Goal: Information Seeking & Learning: Check status

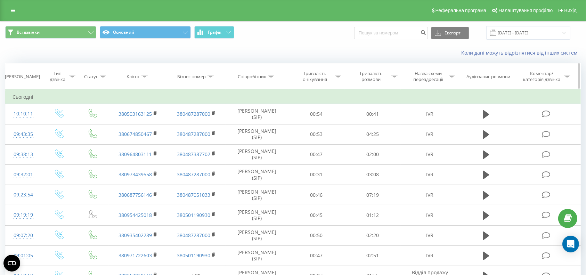
click at [145, 74] on div at bounding box center [145, 77] width 6 height 6
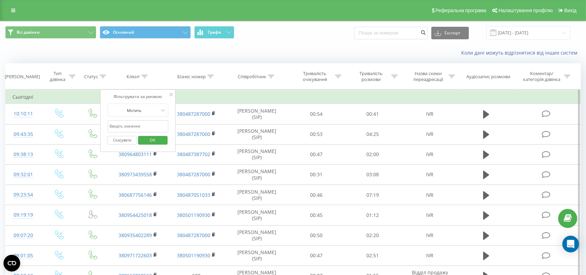
click at [136, 126] on input "text" at bounding box center [137, 126] width 61 height 12
paste input "380973439558"
type input "380973439558"
click at [149, 137] on span "OK" at bounding box center [152, 140] width 19 height 11
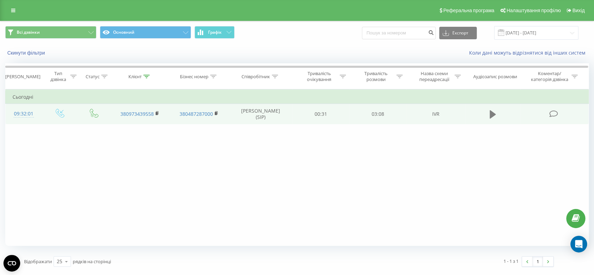
click at [491, 115] on icon at bounding box center [492, 114] width 6 height 8
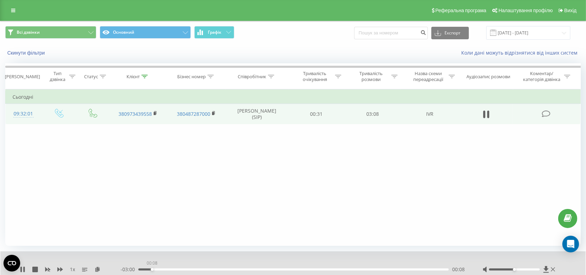
click at [152, 270] on div "00:08" at bounding box center [293, 270] width 311 height 2
click at [171, 270] on div "00:20" at bounding box center [293, 270] width 311 height 2
drag, startPoint x: 182, startPoint y: 270, endPoint x: 187, endPoint y: 269, distance: 6.0
click at [183, 270] on div "00:26" at bounding box center [293, 270] width 311 height 2
click at [154, 114] on rect at bounding box center [155, 113] width 2 height 3
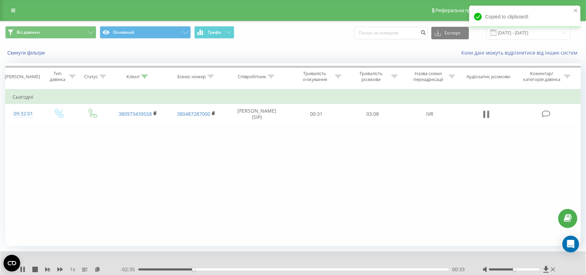
click at [482, 113] on button at bounding box center [486, 114] width 10 height 10
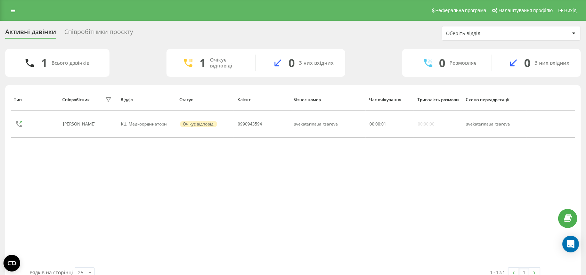
click at [540, 166] on div "Тип Співробітник фільтру Відділ Статус Клієнт Бізнес номер Час очікування Трива…" at bounding box center [293, 178] width 565 height 179
drag, startPoint x: 544, startPoint y: 184, endPoint x: 531, endPoint y: 174, distance: 15.9
click at [544, 184] on div "Тип Співробітник фільтру Відділ Статус Клієнт Бізнес номер Час очікування Трива…" at bounding box center [293, 178] width 565 height 179
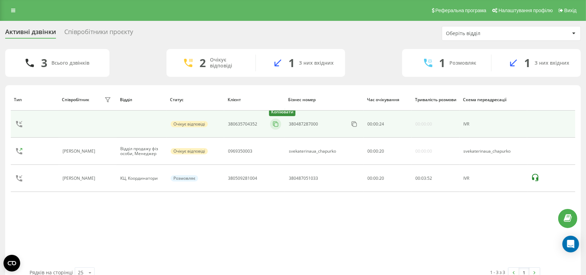
click at [276, 122] on icon at bounding box center [275, 124] width 7 height 7
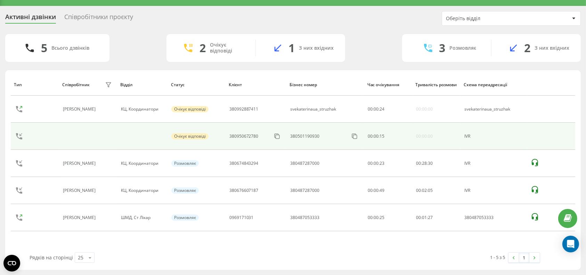
scroll to position [15, 0]
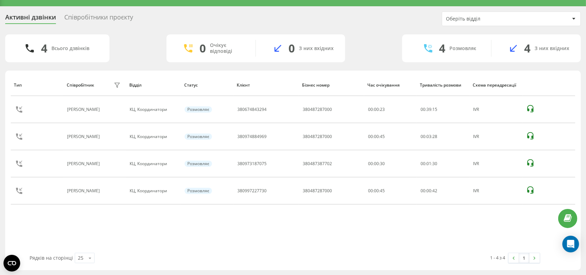
click at [356, 235] on div "Тип Співробітник фільтру Відділ Статус Клієнт Бізнес номер Час очікування Трива…" at bounding box center [293, 163] width 565 height 179
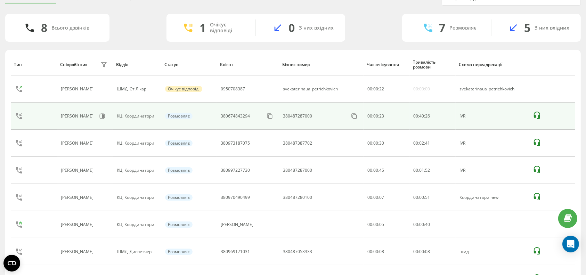
scroll to position [0, 0]
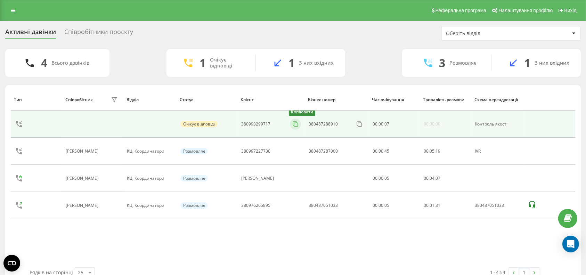
click at [295, 124] on icon at bounding box center [295, 124] width 7 height 7
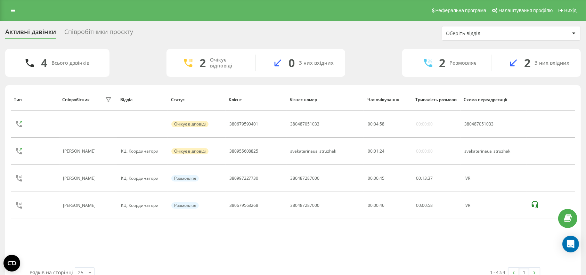
click at [533, 233] on div "Тип Співробітник фільтру Відділ Статус Клієнт Бізнес номер Час очікування Трива…" at bounding box center [293, 178] width 565 height 179
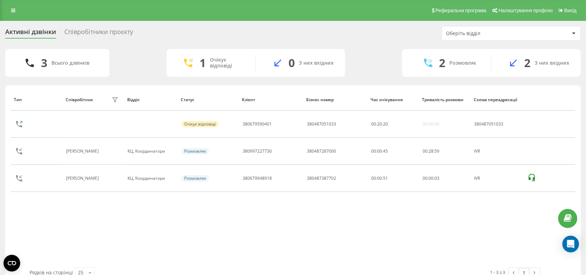
click at [383, 271] on div "1 - 3 з 3 1" at bounding box center [415, 273] width 261 height 20
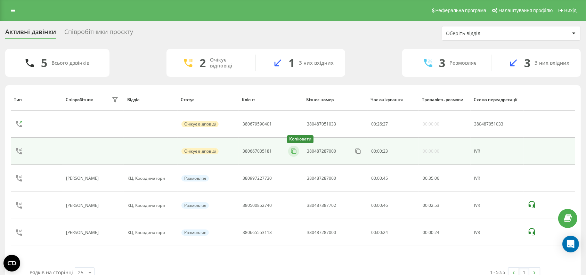
click at [296, 151] on icon at bounding box center [293, 151] width 7 height 7
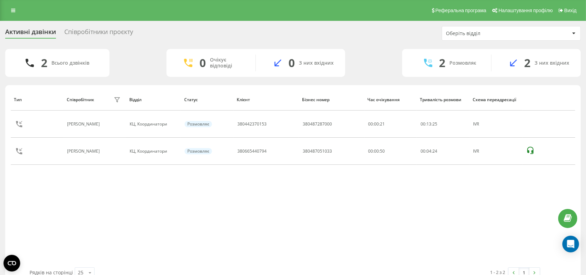
click at [168, 209] on div "Тип Співробітник фільтру Відділ Статус Клієнт Бізнес номер Час очікування Трива…" at bounding box center [293, 178] width 565 height 179
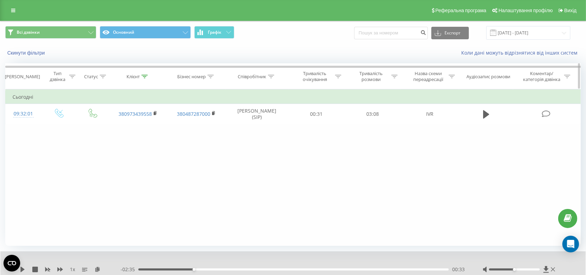
click at [145, 74] on div at bounding box center [145, 77] width 6 height 6
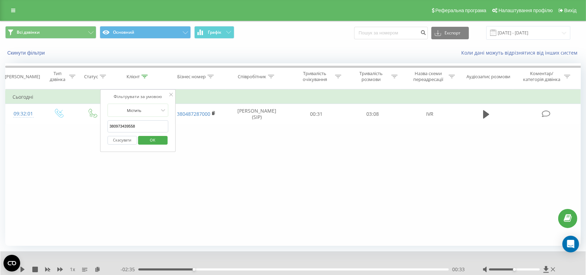
click at [130, 138] on button "Скасувати" at bounding box center [122, 140] width 30 height 9
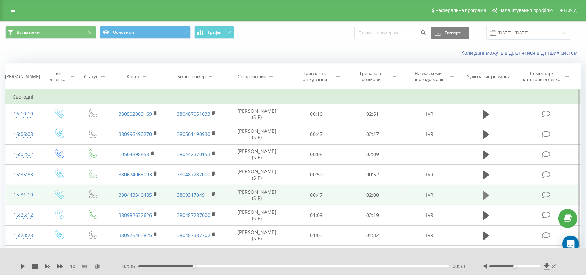
click at [484, 197] on icon at bounding box center [487, 196] width 6 height 10
click at [172, 266] on div "00:02" at bounding box center [293, 266] width 311 height 2
click at [206, 266] on div "00:26" at bounding box center [293, 266] width 311 height 2
click at [484, 195] on icon at bounding box center [485, 196] width 2 height 8
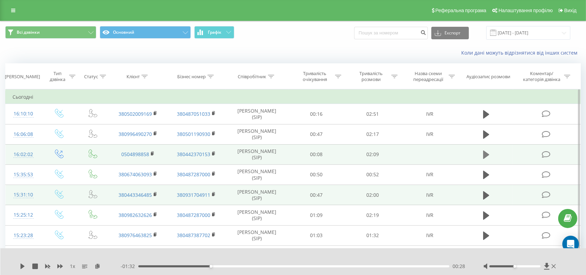
click at [485, 156] on icon at bounding box center [487, 155] width 6 height 8
click at [176, 266] on div "00:07" at bounding box center [293, 266] width 311 height 2
click at [203, 266] on div "00:27" at bounding box center [293, 266] width 311 height 2
click at [238, 266] on div "00:28" at bounding box center [293, 266] width 311 height 2
click at [208, 266] on div "00:28" at bounding box center [293, 266] width 311 height 2
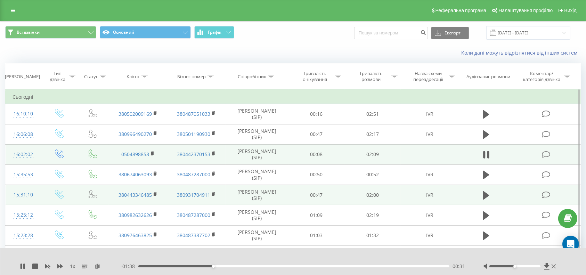
click at [188, 266] on div "00:31" at bounding box center [293, 266] width 311 height 2
